Goal: Task Accomplishment & Management: Use online tool/utility

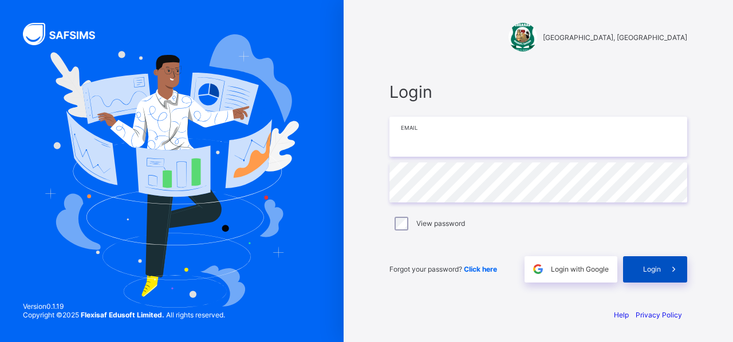
type input "**********"
click at [643, 271] on span "Login" at bounding box center [652, 269] width 18 height 9
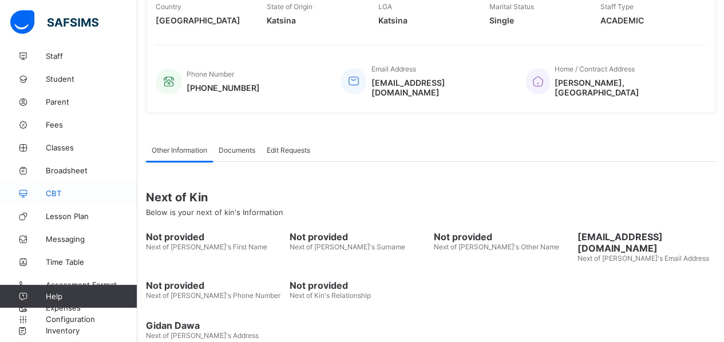
scroll to position [224, 0]
click at [48, 319] on span "Configuration" at bounding box center [91, 319] width 91 height 9
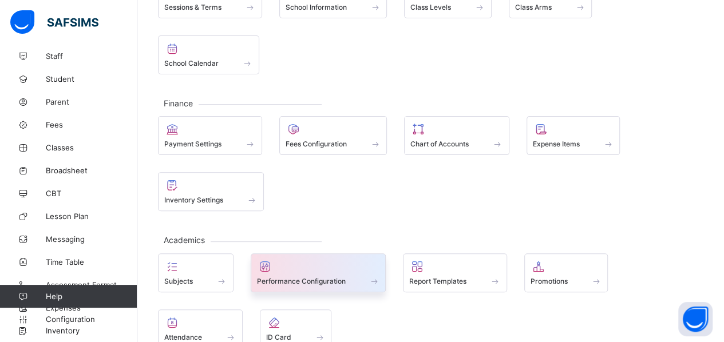
scroll to position [113, 0]
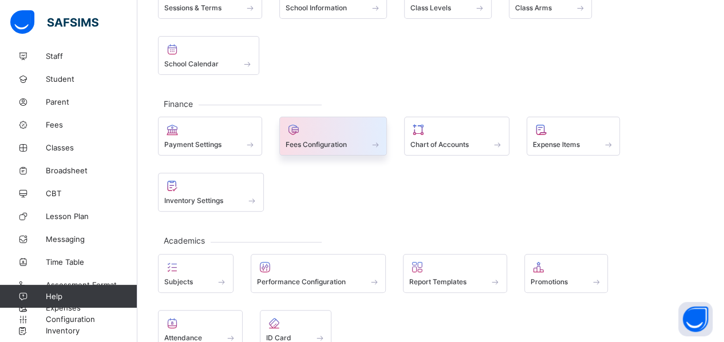
click at [332, 137] on span at bounding box center [334, 138] width 96 height 3
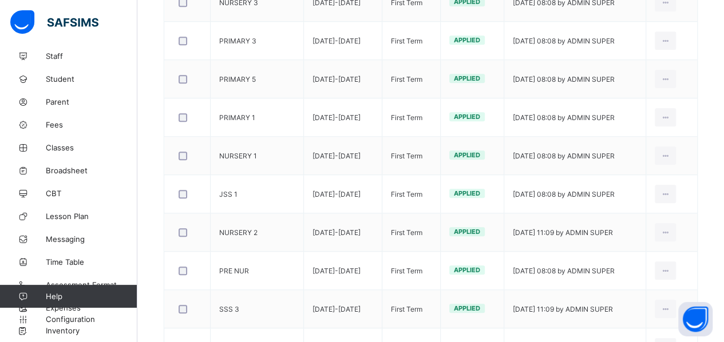
scroll to position [525, 0]
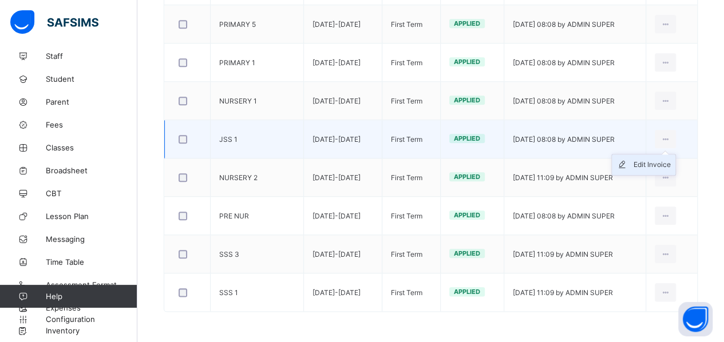
click at [663, 161] on div "Edit Invoice" at bounding box center [652, 164] width 37 height 11
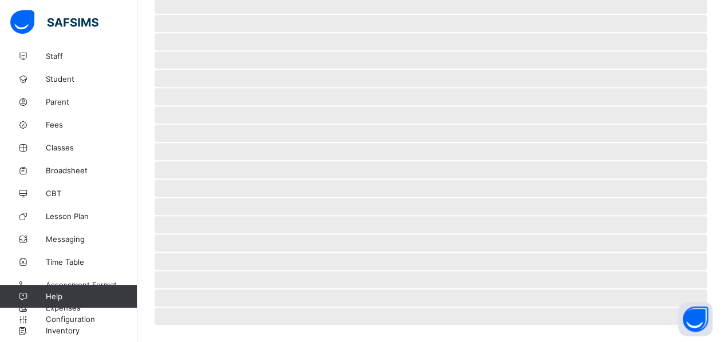
scroll to position [272, 0]
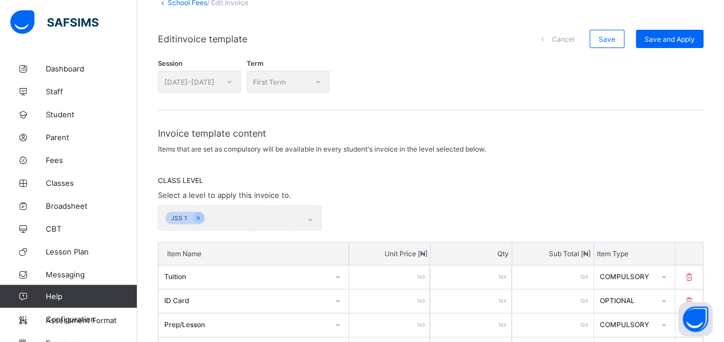
scroll to position [67, 0]
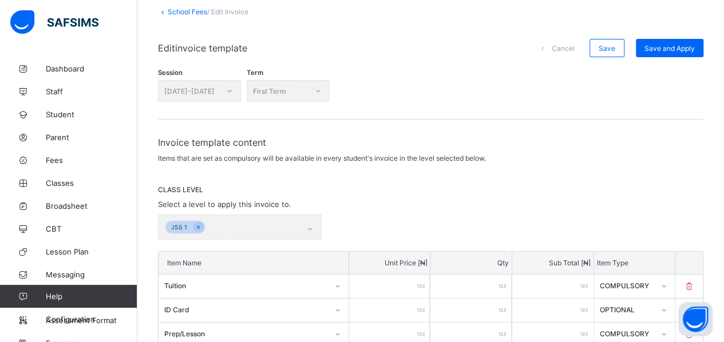
click at [185, 10] on link "School Fees" at bounding box center [187, 11] width 39 height 9
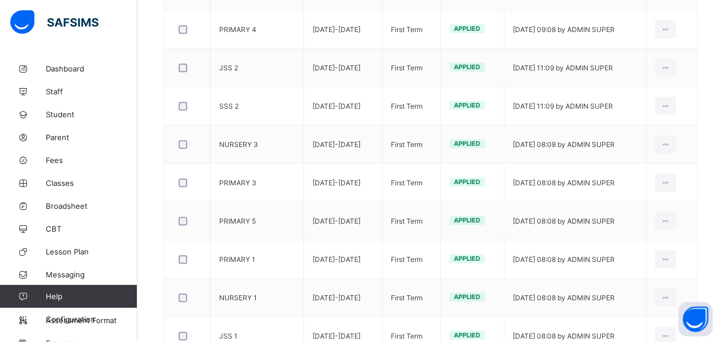
scroll to position [327, 0]
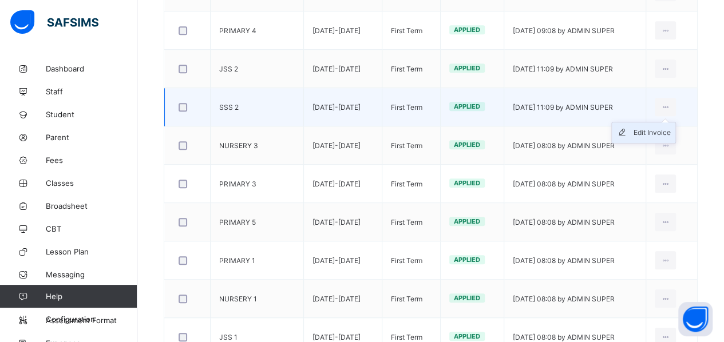
click at [662, 134] on div "Edit Invoice" at bounding box center [652, 132] width 37 height 11
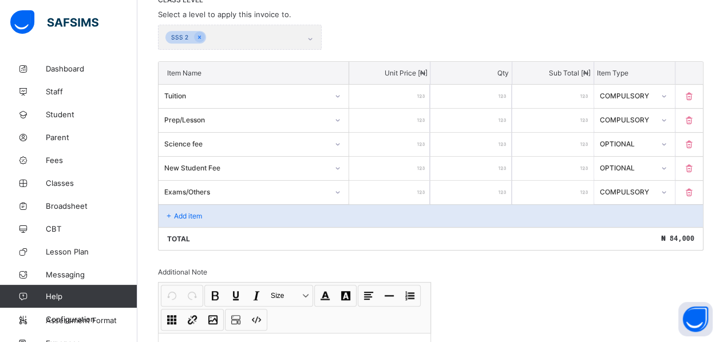
scroll to position [327, 0]
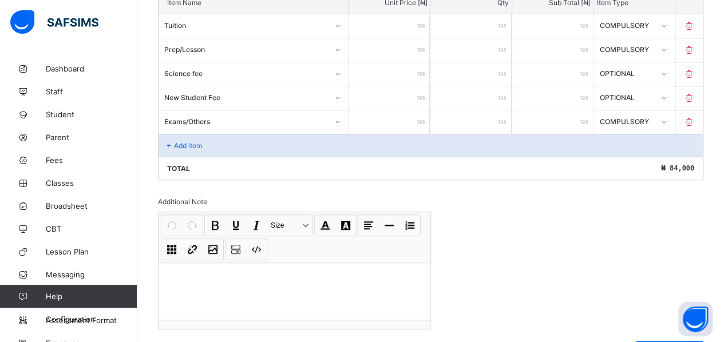
click at [408, 68] on input "****" at bounding box center [389, 73] width 81 height 23
type input "****"
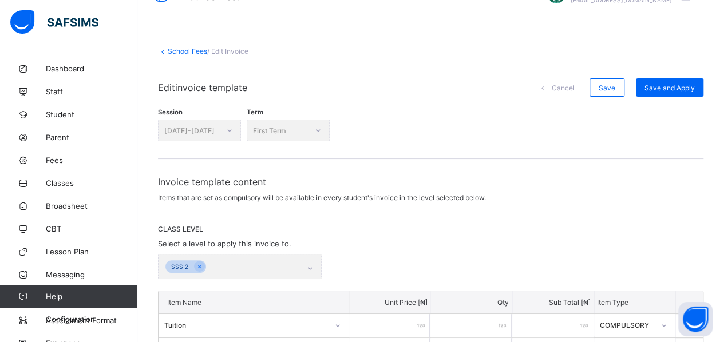
scroll to position [27, 0]
type input "****"
click at [668, 87] on span "Save and Apply" at bounding box center [669, 88] width 50 height 9
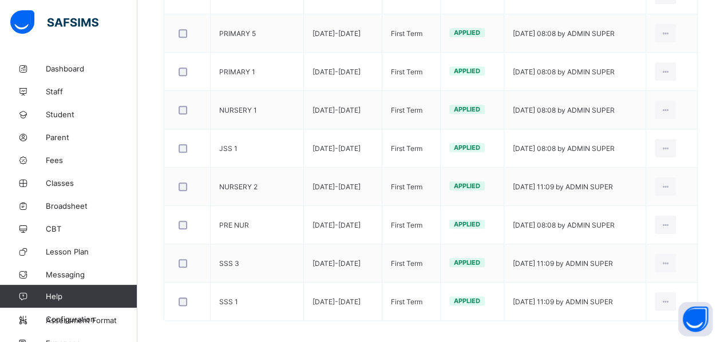
scroll to position [525, 0]
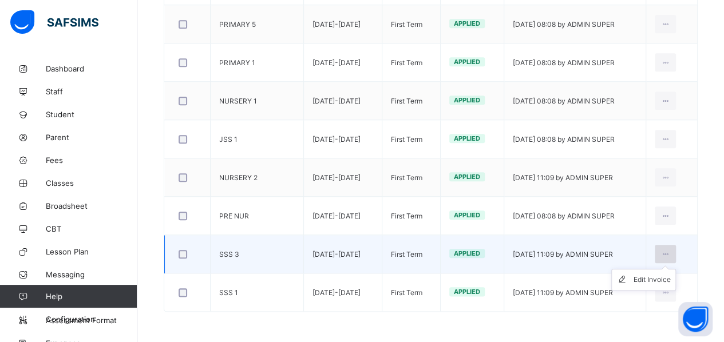
click at [670, 250] on icon at bounding box center [665, 254] width 10 height 9
click at [662, 276] on div "Edit Invoice" at bounding box center [652, 279] width 37 height 11
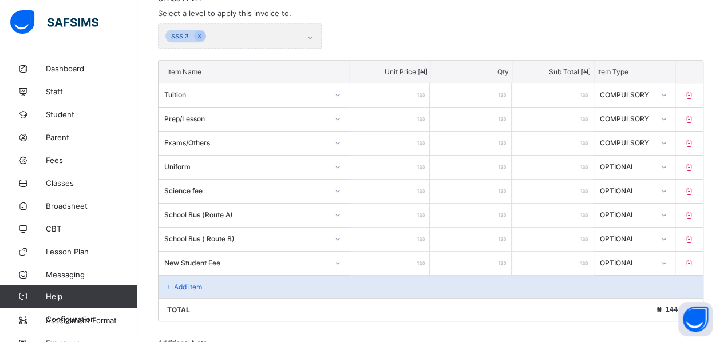
scroll to position [259, 0]
click at [399, 184] on input "****" at bounding box center [389, 190] width 81 height 23
type input "****"
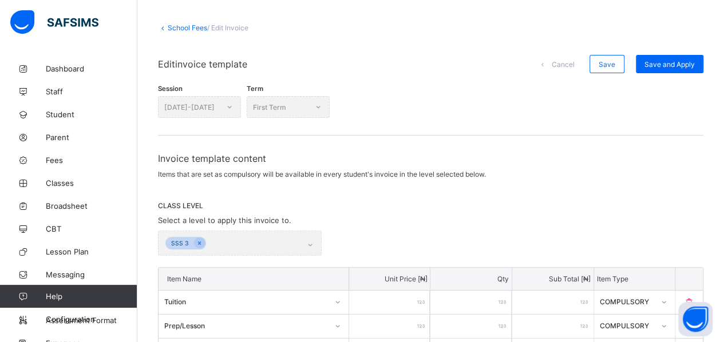
scroll to position [50, 0]
type input "****"
click at [664, 66] on span "Save and Apply" at bounding box center [669, 65] width 50 height 9
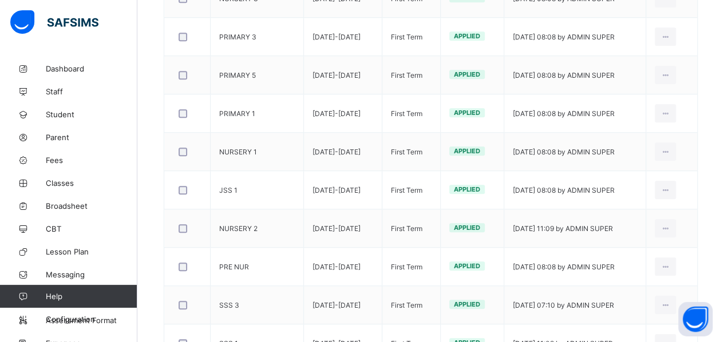
scroll to position [525, 0]
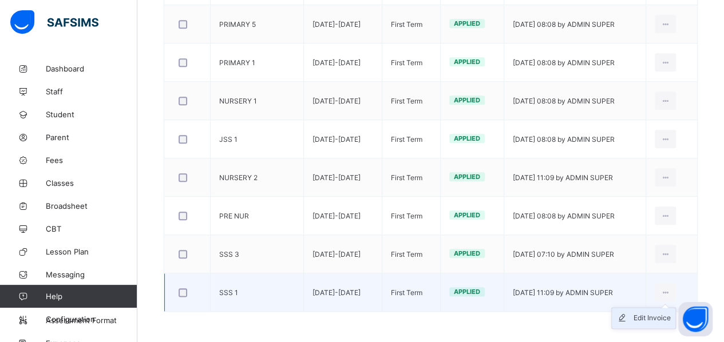
click at [658, 316] on div "Edit Invoice" at bounding box center [652, 317] width 37 height 11
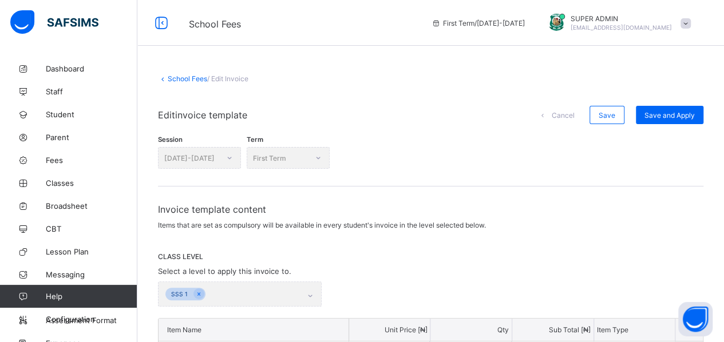
click at [180, 79] on link "School Fees" at bounding box center [187, 78] width 39 height 9
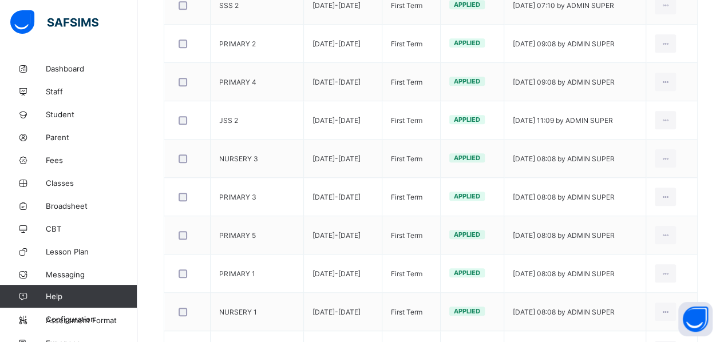
scroll to position [316, 0]
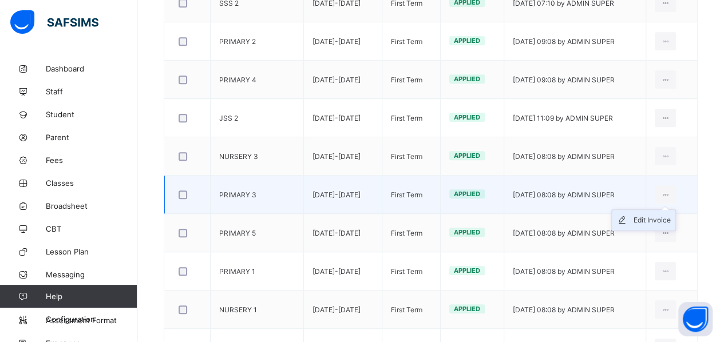
click at [666, 220] on div "Edit Invoice" at bounding box center [652, 220] width 37 height 11
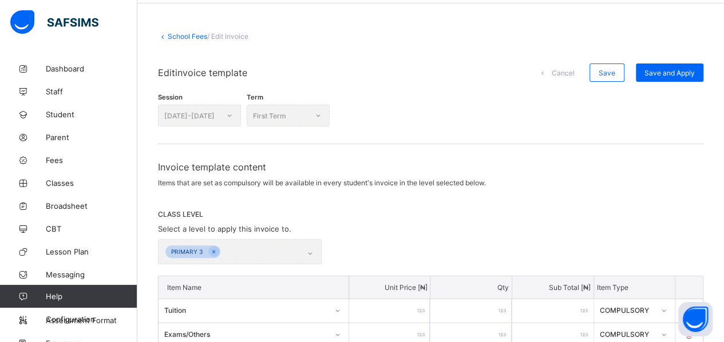
scroll to position [13, 0]
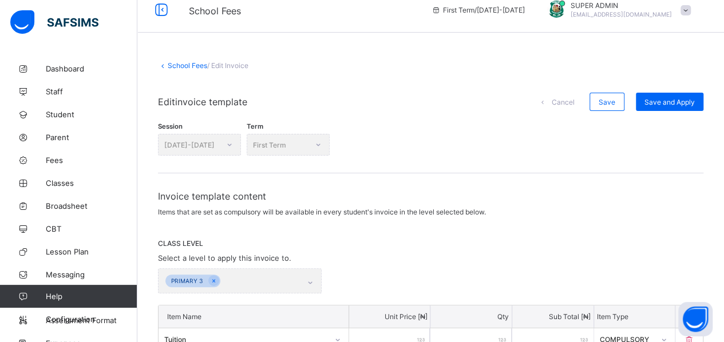
click at [185, 61] on link "School Fees" at bounding box center [187, 65] width 39 height 9
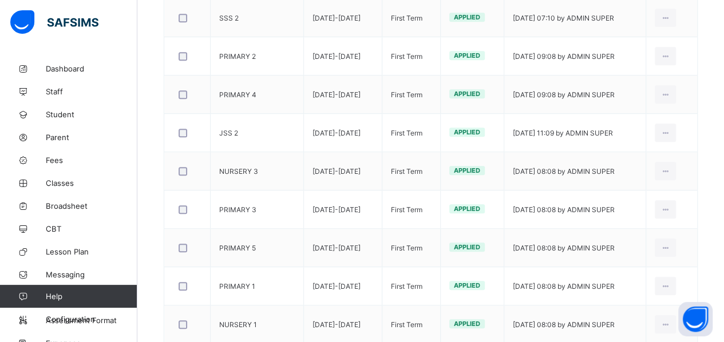
scroll to position [299, 0]
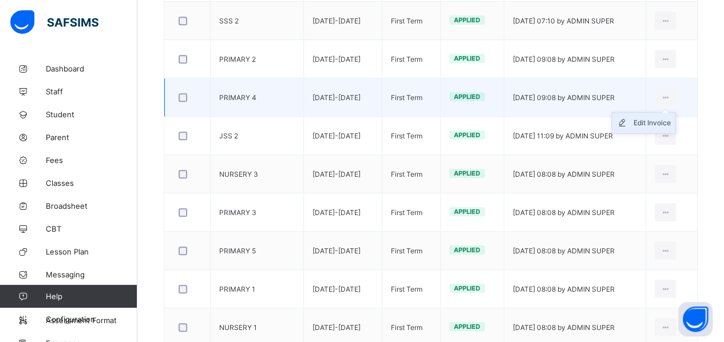
click at [666, 120] on div "Edit Invoice" at bounding box center [652, 122] width 37 height 11
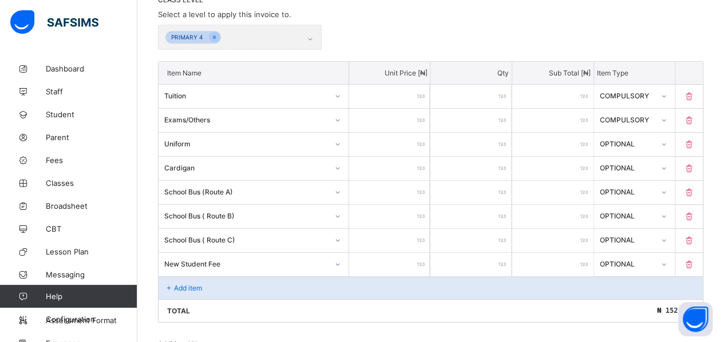
scroll to position [299, 0]
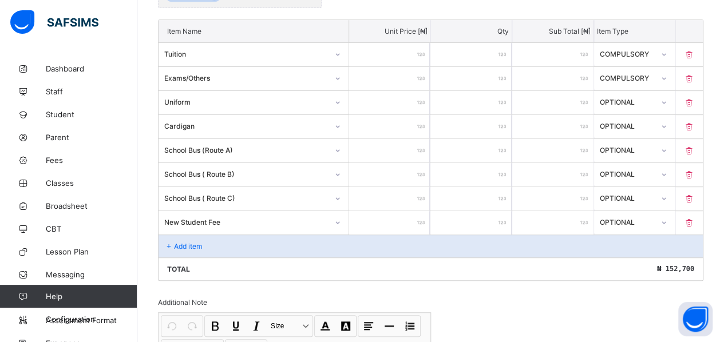
click at [403, 78] on input "*****" at bounding box center [389, 78] width 81 height 23
click at [393, 82] on input "*****" at bounding box center [389, 78] width 81 height 23
type input "****"
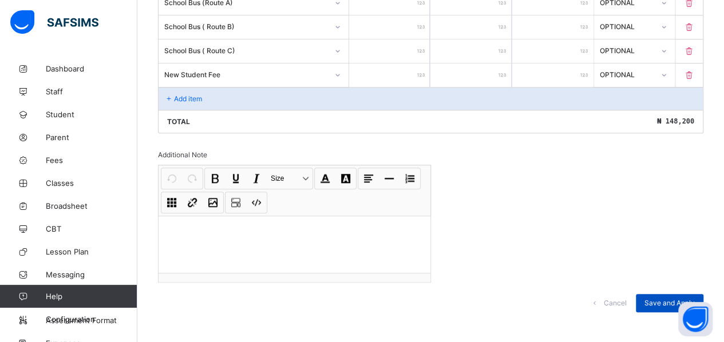
type input "****"
click at [664, 299] on span "Save and Apply" at bounding box center [669, 303] width 50 height 9
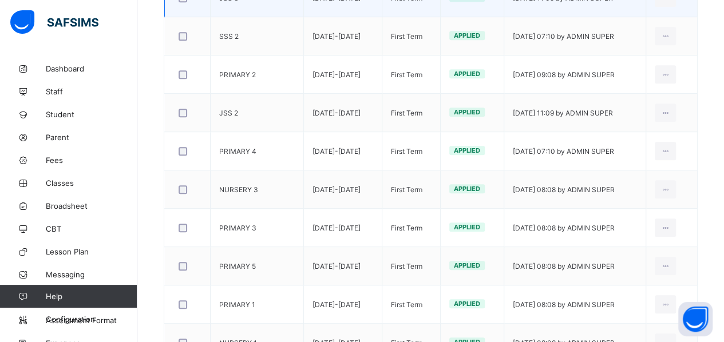
scroll to position [284, 0]
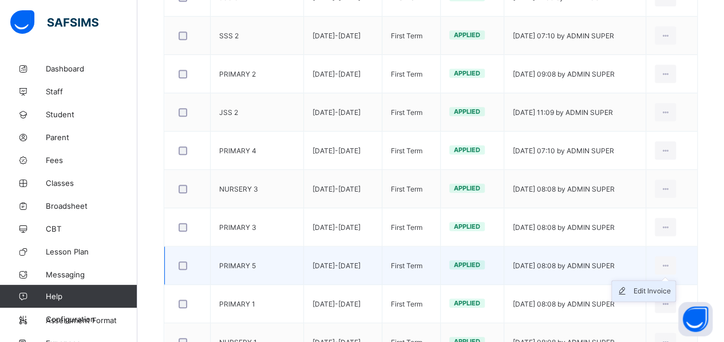
click at [663, 291] on div "Edit Invoice" at bounding box center [652, 291] width 37 height 11
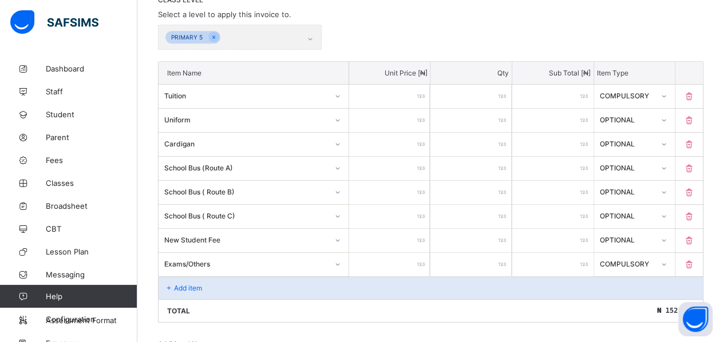
scroll to position [284, 0]
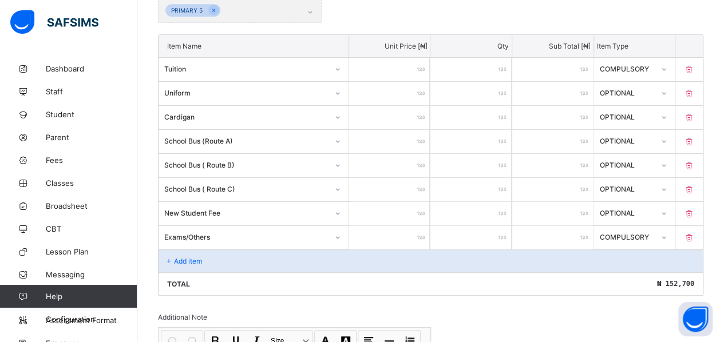
click at [395, 231] on input "*****" at bounding box center [389, 237] width 81 height 23
type input "****"
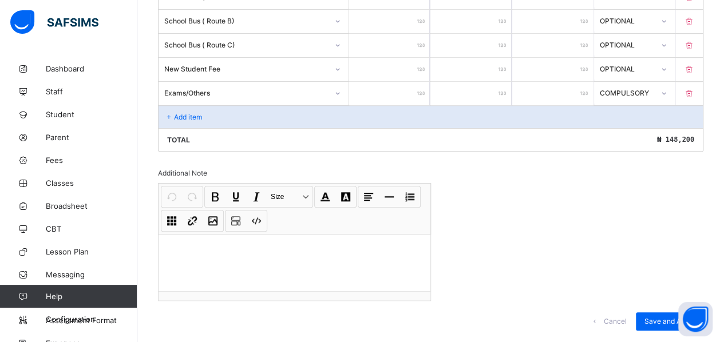
scroll to position [446, 0]
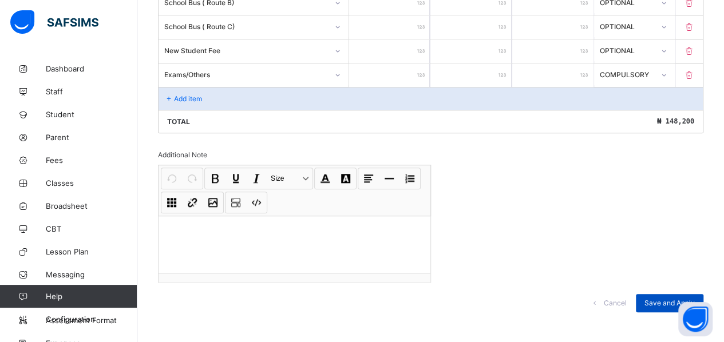
type input "****"
click at [668, 299] on span "Save and Apply" at bounding box center [669, 303] width 50 height 9
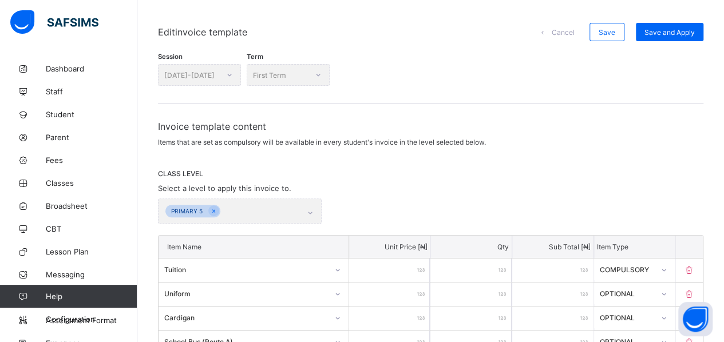
scroll to position [0, 0]
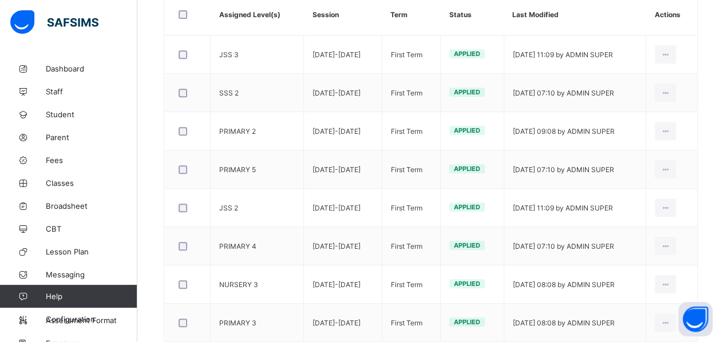
scroll to position [225, 0]
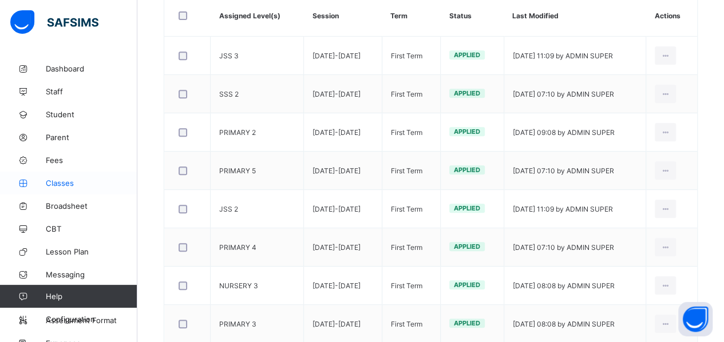
click at [56, 184] on span "Classes" at bounding box center [92, 183] width 92 height 9
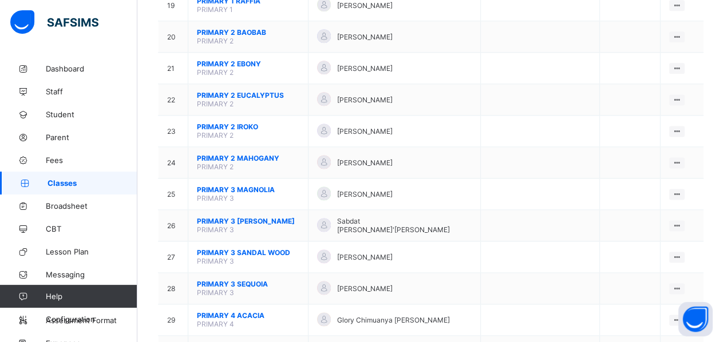
scroll to position [721, 0]
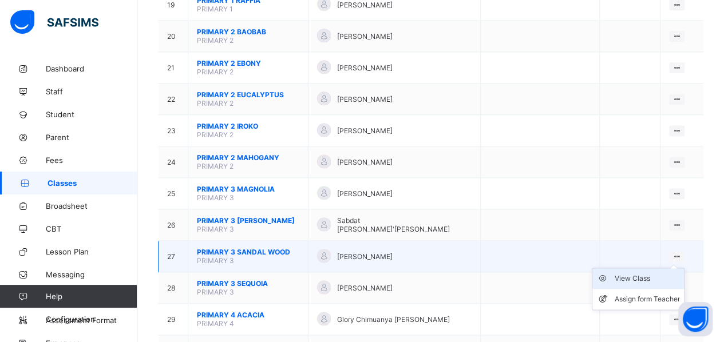
click at [644, 273] on div "View Class" at bounding box center [646, 278] width 65 height 11
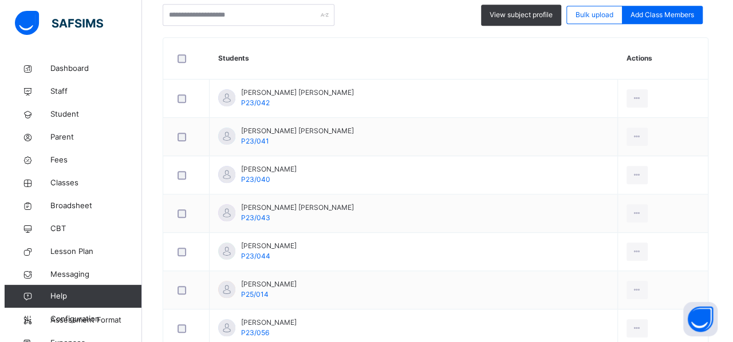
scroll to position [180, 0]
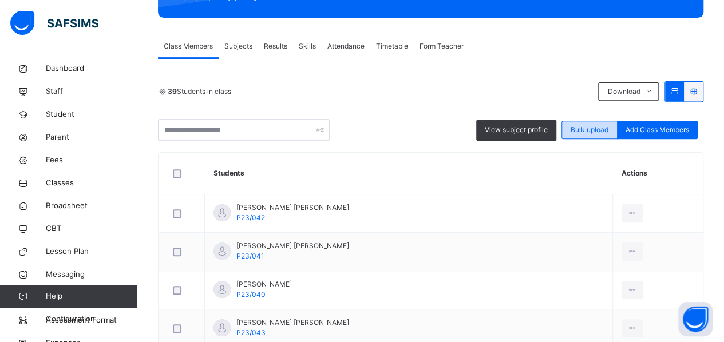
click at [603, 130] on span "Bulk upload" at bounding box center [590, 130] width 38 height 10
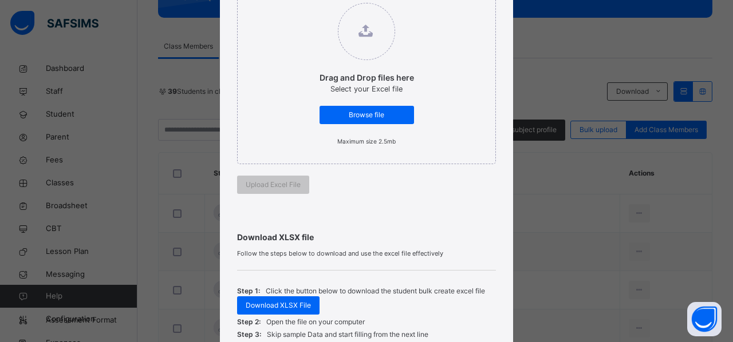
scroll to position [168, 0]
click at [351, 120] on div "Browse file" at bounding box center [366, 114] width 94 height 18
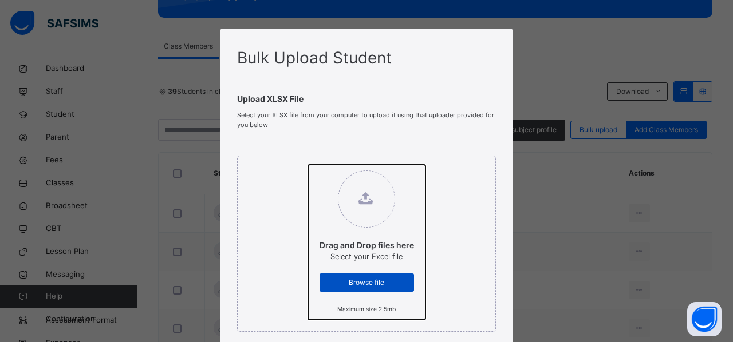
type input "**********"
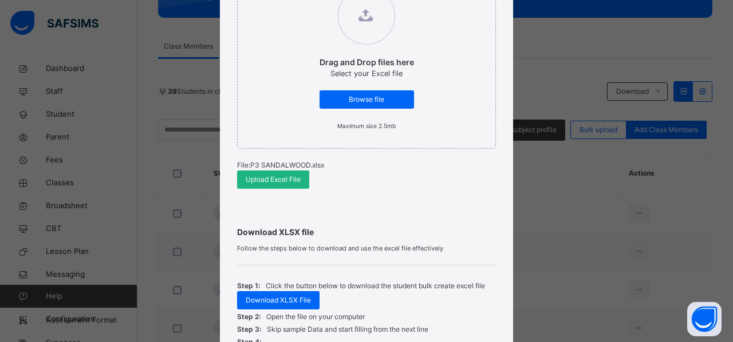
click at [275, 181] on span "Upload Excel File" at bounding box center [273, 180] width 55 height 10
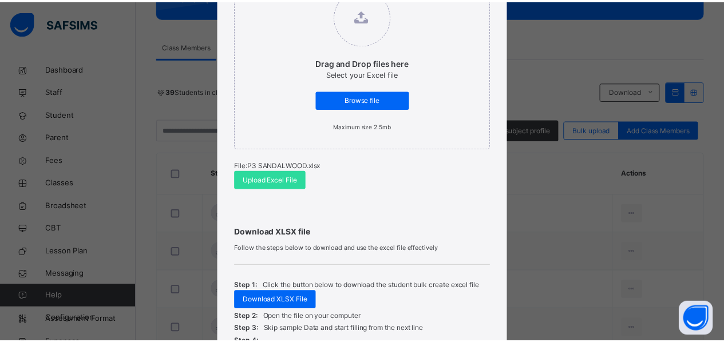
scroll to position [356, 0]
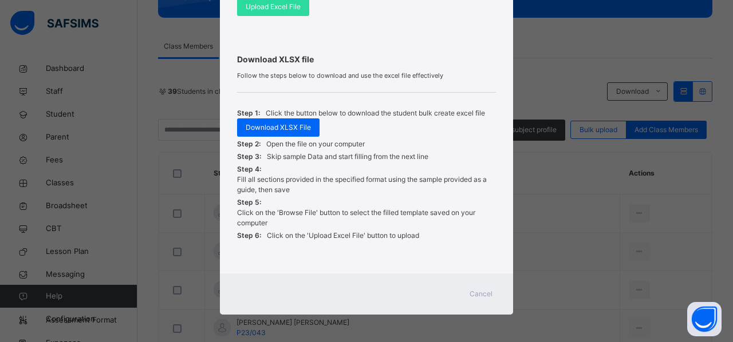
click at [473, 292] on span "Cancel" at bounding box center [480, 294] width 23 height 10
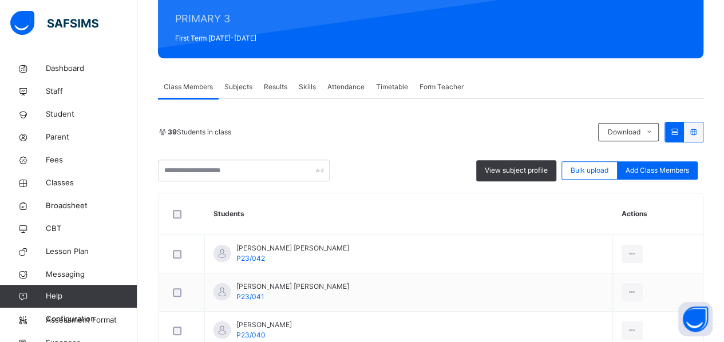
scroll to position [91, 0]
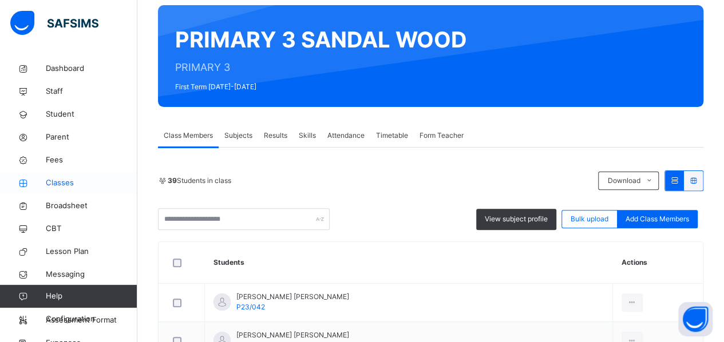
click at [70, 181] on span "Classes" at bounding box center [92, 182] width 92 height 11
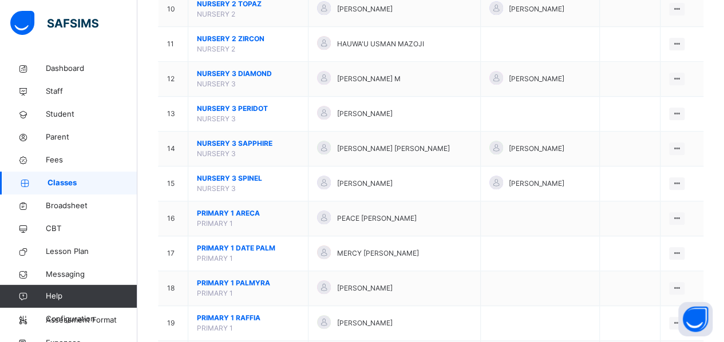
scroll to position [469, 0]
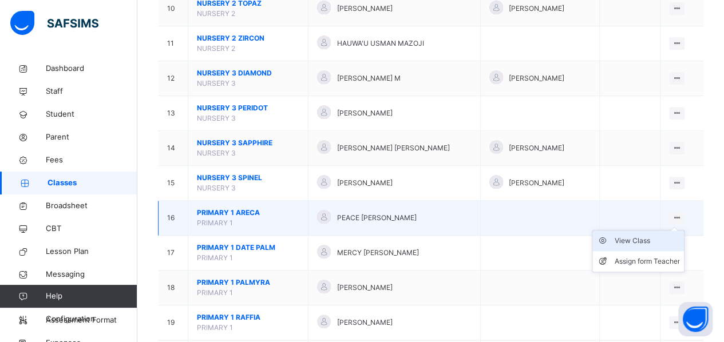
click at [643, 235] on div "View Class" at bounding box center [646, 240] width 65 height 11
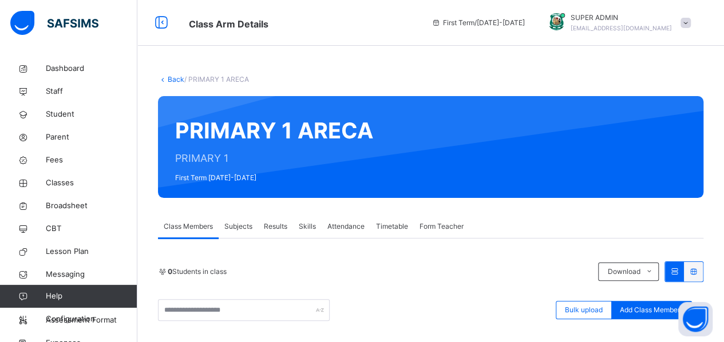
click at [172, 80] on link "Back" at bounding box center [176, 79] width 17 height 9
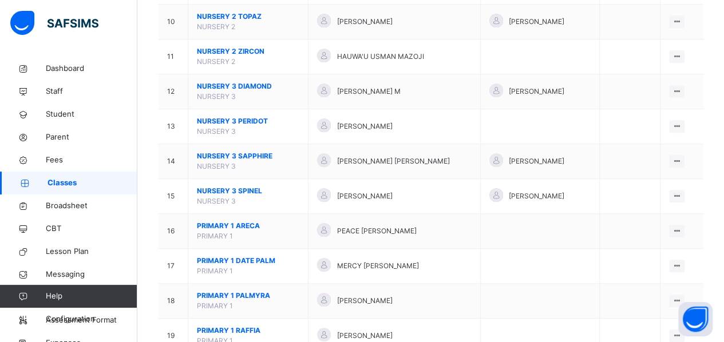
scroll to position [506, 0]
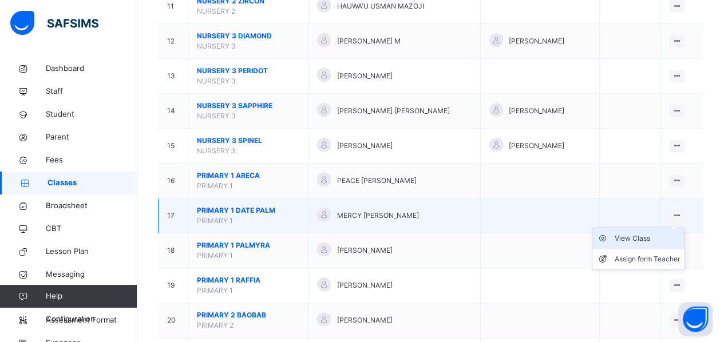
click at [628, 233] on div "View Class" at bounding box center [646, 238] width 65 height 11
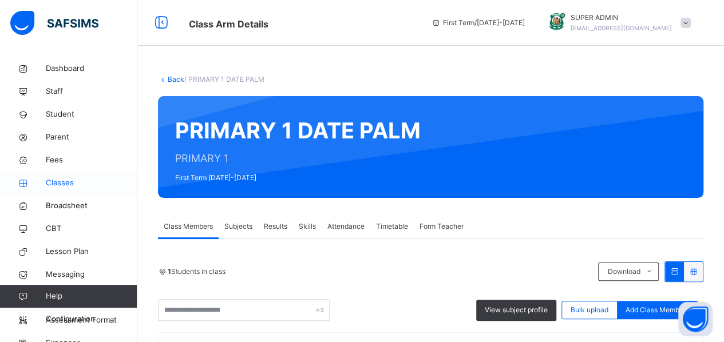
click at [70, 185] on span "Classes" at bounding box center [92, 182] width 92 height 11
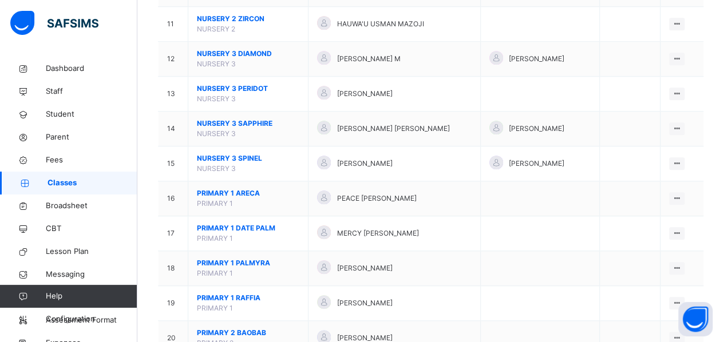
scroll to position [491, 0]
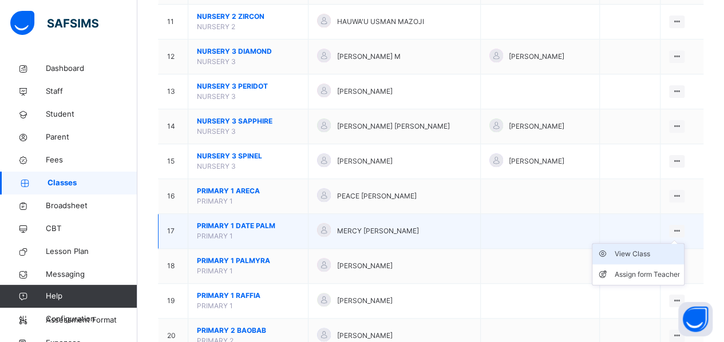
click at [657, 248] on li "View Class" at bounding box center [638, 254] width 92 height 21
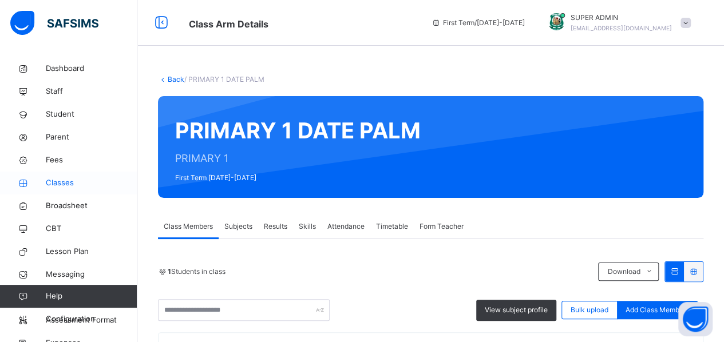
click at [56, 186] on span "Classes" at bounding box center [92, 182] width 92 height 11
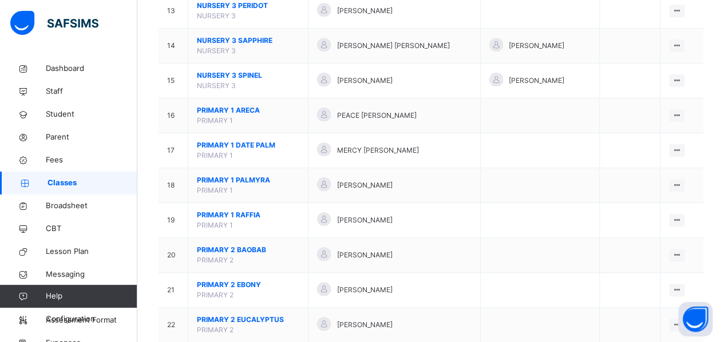
scroll to position [572, 0]
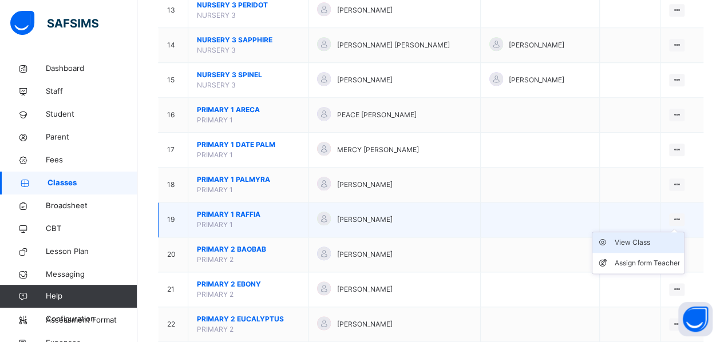
click at [659, 237] on div "View Class" at bounding box center [646, 242] width 65 height 11
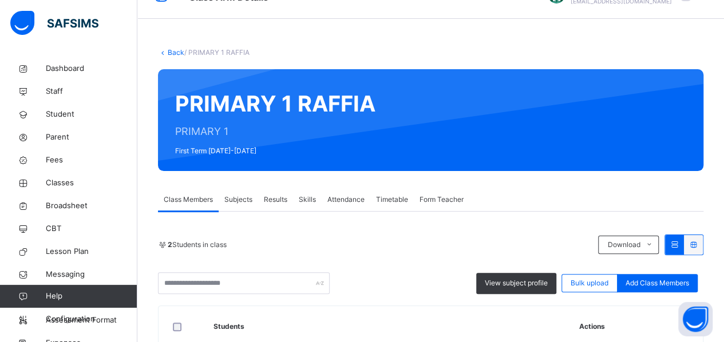
scroll to position [19, 0]
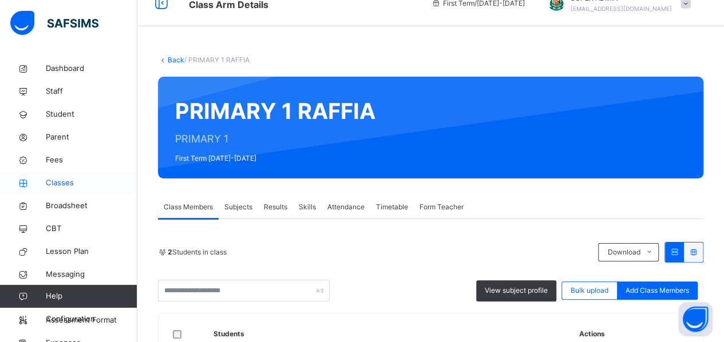
click at [52, 181] on span "Classes" at bounding box center [92, 182] width 92 height 11
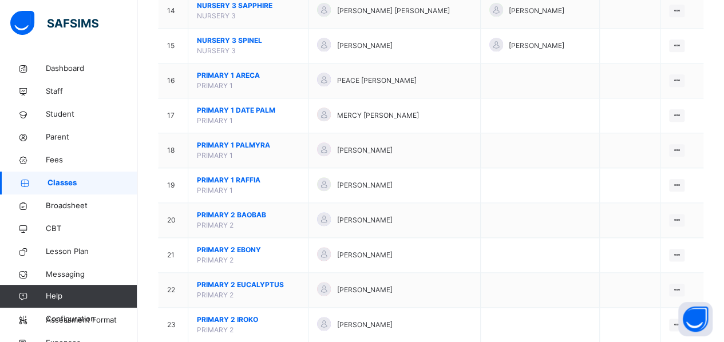
scroll to position [608, 0]
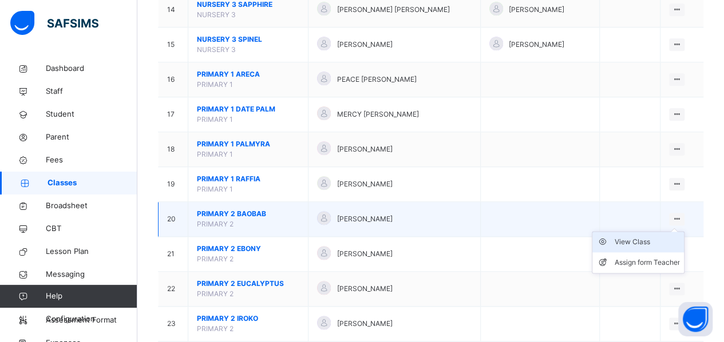
click at [642, 236] on div "View Class" at bounding box center [646, 241] width 65 height 11
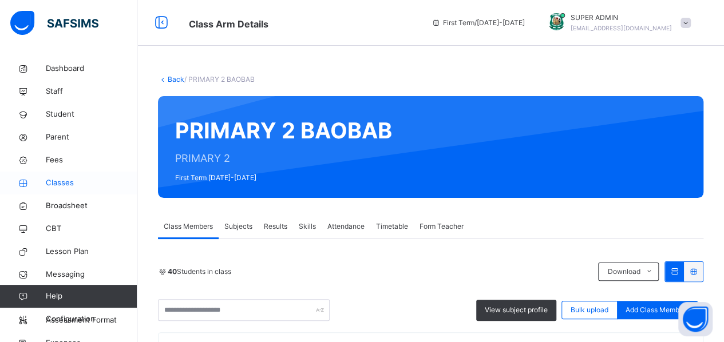
scroll to position [148, 0]
